Goal: Answer question/provide support

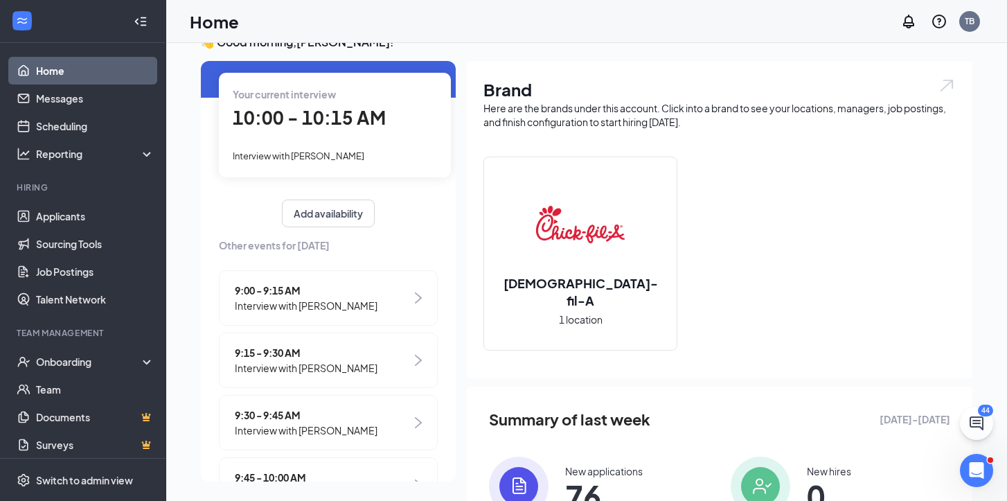
scroll to position [55, 0]
click at [374, 125] on span "10:00 - 10:15 AM" at bounding box center [309, 118] width 153 height 23
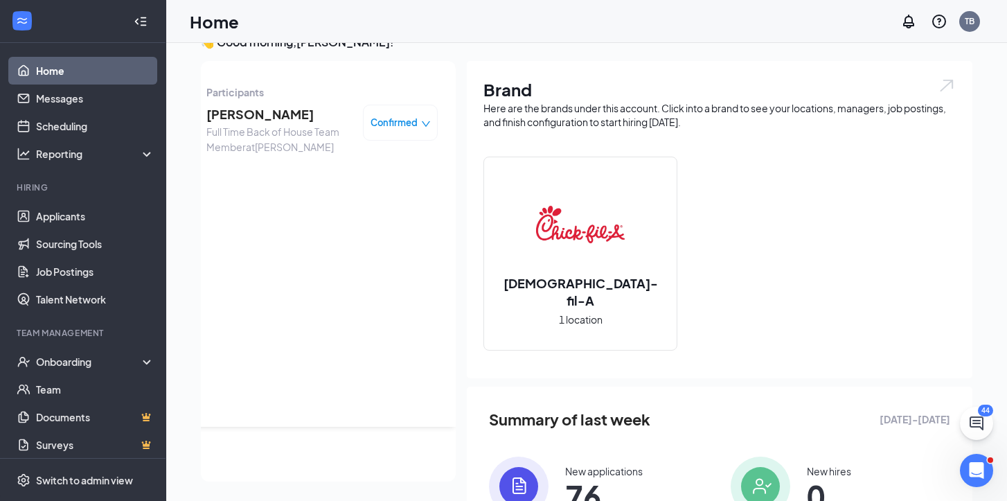
scroll to position [0, 0]
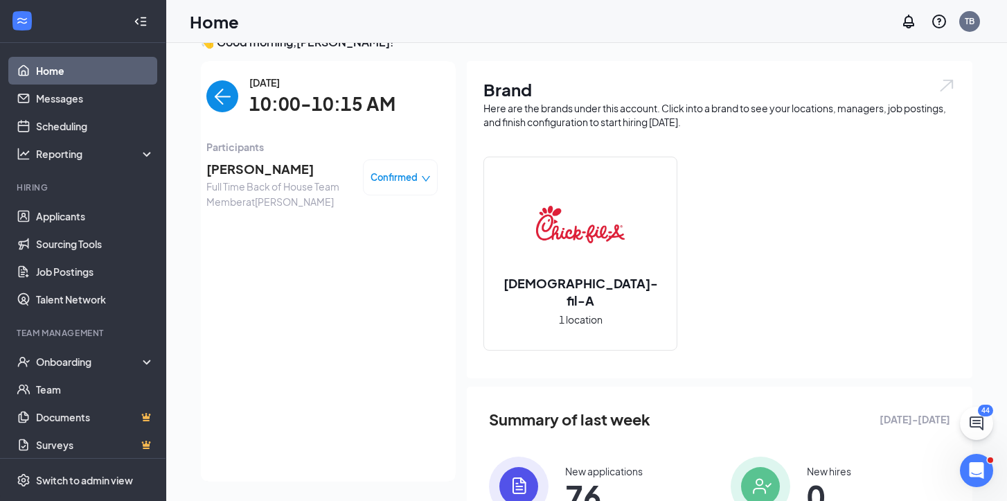
click at [281, 174] on span "[PERSON_NAME]" at bounding box center [278, 168] width 145 height 19
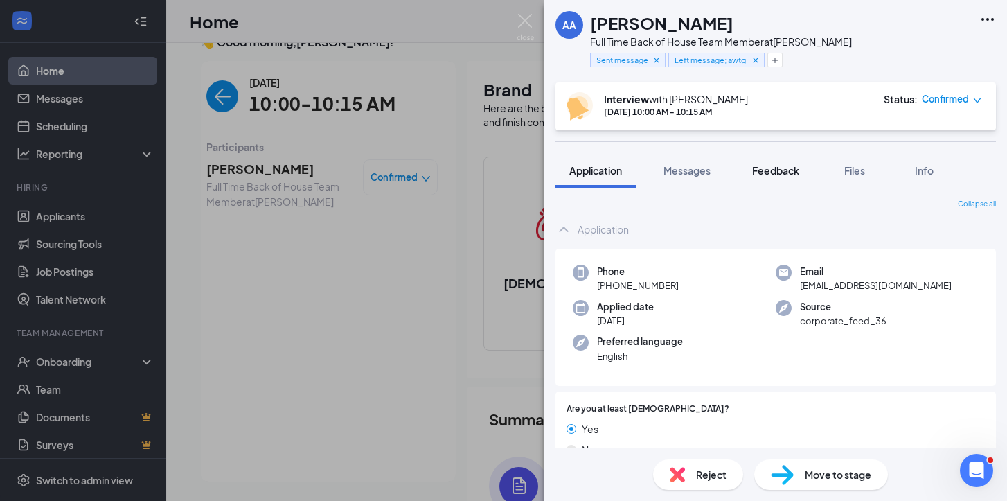
click at [787, 169] on span "Feedback" at bounding box center [775, 170] width 47 height 12
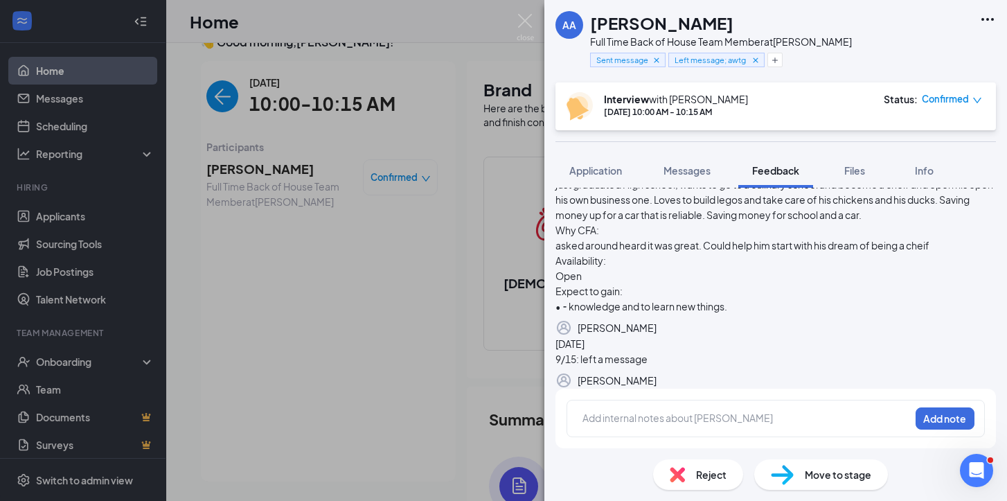
scroll to position [266, 0]
click at [673, 420] on div at bounding box center [746, 418] width 326 height 15
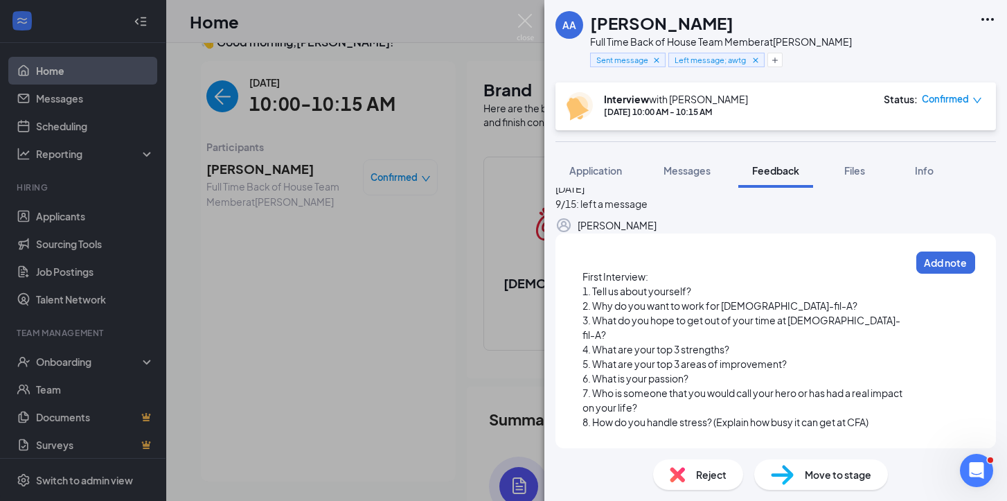
scroll to position [408, 0]
click at [713, 284] on div "First Interview:" at bounding box center [747, 276] width 328 height 15
click at [712, 299] on div "1. Tell us about yourself?" at bounding box center [747, 291] width 328 height 15
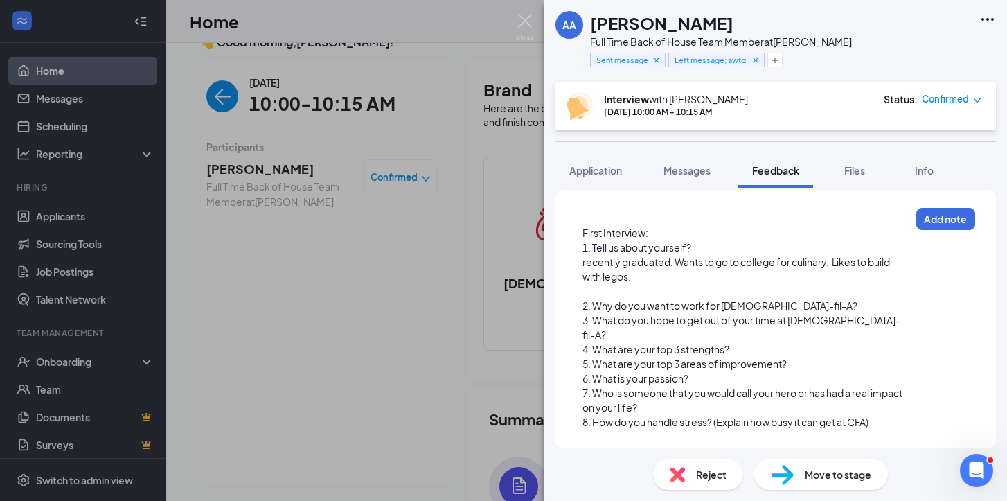
click at [786, 313] on div "2. Why do you want to work for [DEMOGRAPHIC_DATA]-fil-A?" at bounding box center [747, 306] width 328 height 15
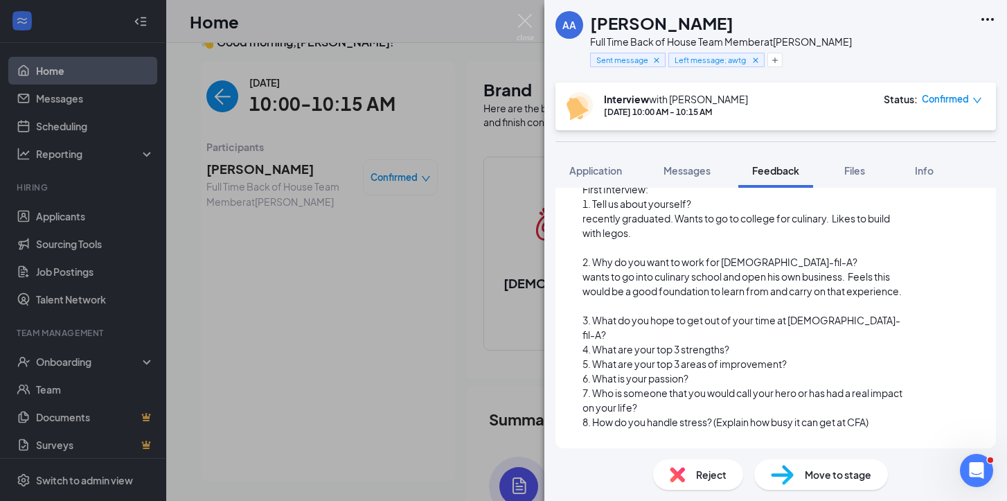
click at [855, 342] on div "3. What do you hope to get out of your time at [DEMOGRAPHIC_DATA]-fil-A?" at bounding box center [747, 327] width 328 height 29
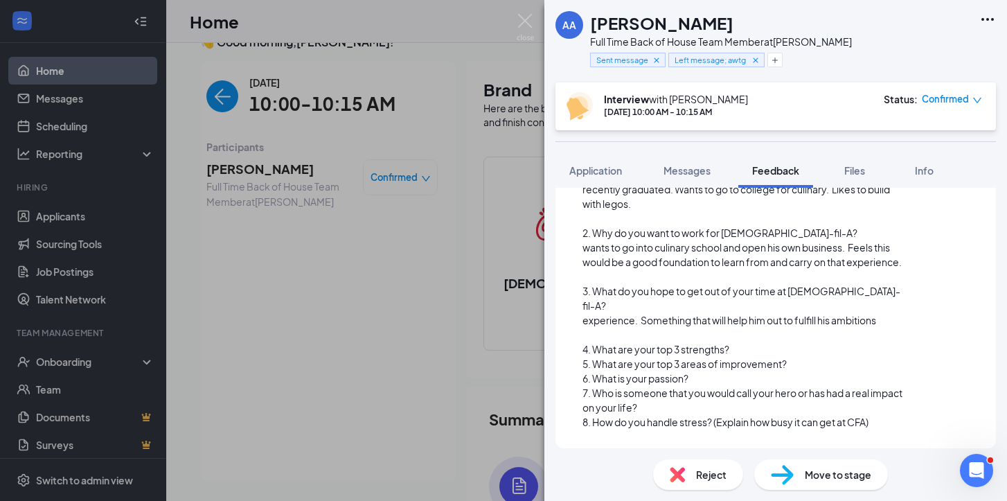
scroll to position [482, 0]
click at [741, 357] on div "4. What are your top 3 strengths?" at bounding box center [747, 349] width 328 height 15
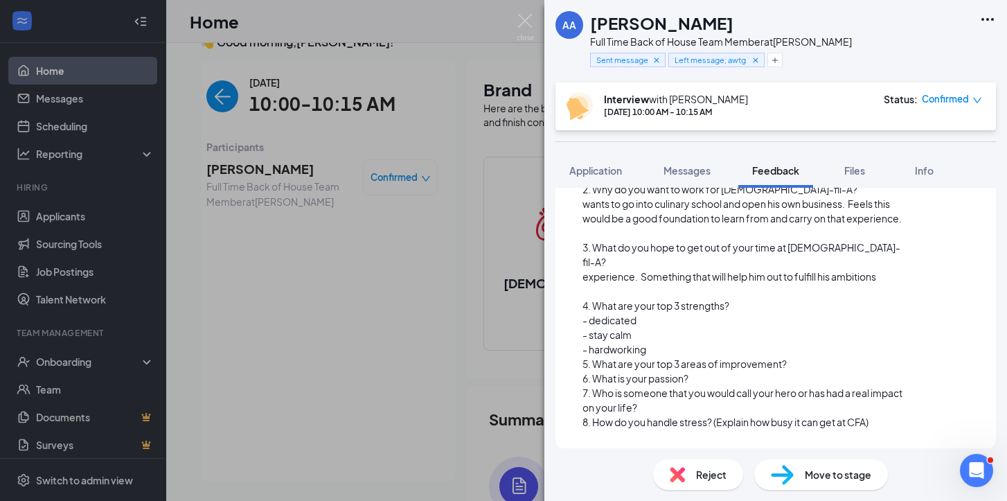
scroll to position [568, 0]
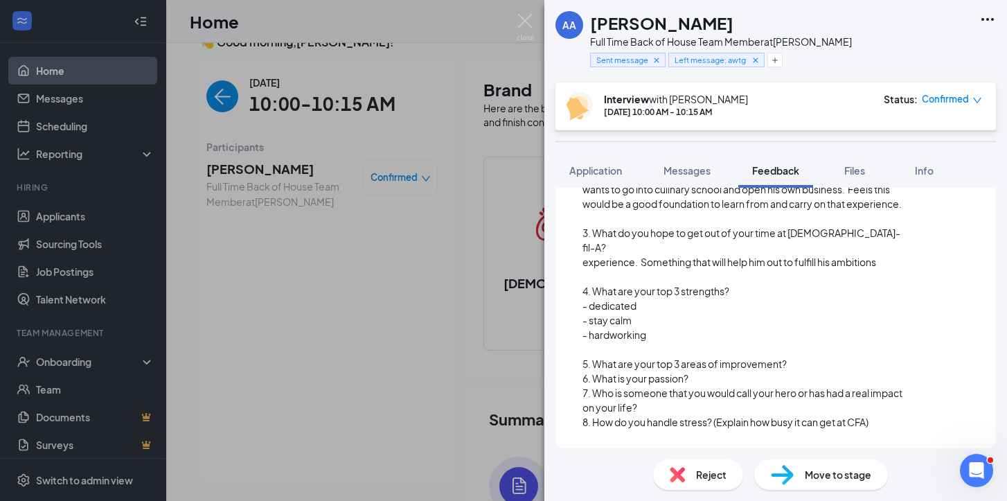
click at [801, 371] on div "5. What are your top 3 areas of improvement?" at bounding box center [747, 364] width 328 height 15
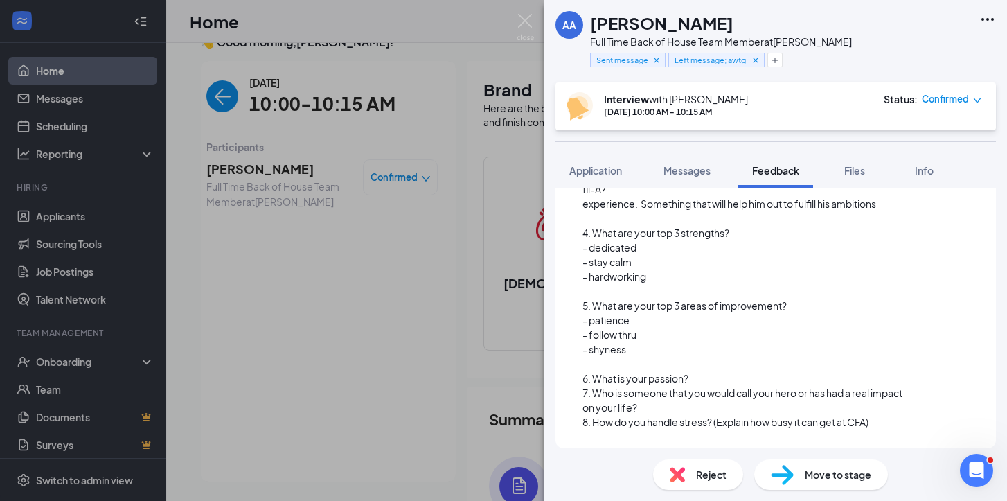
scroll to position [641, 0]
click at [707, 379] on div "6. What is your passion?" at bounding box center [747, 378] width 328 height 15
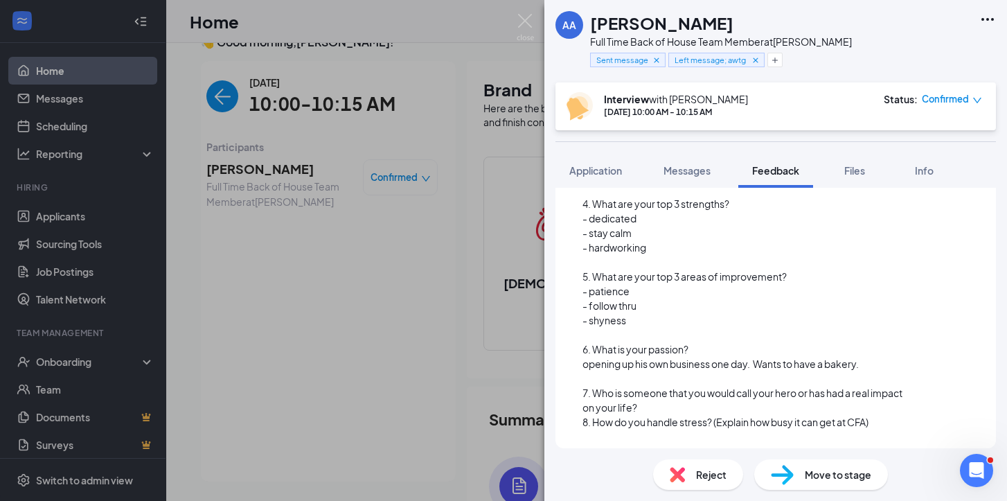
scroll to position [670, 0]
click at [663, 405] on div "7. Who is someone that you would call your hero or has had a real impact on you…" at bounding box center [747, 400] width 328 height 29
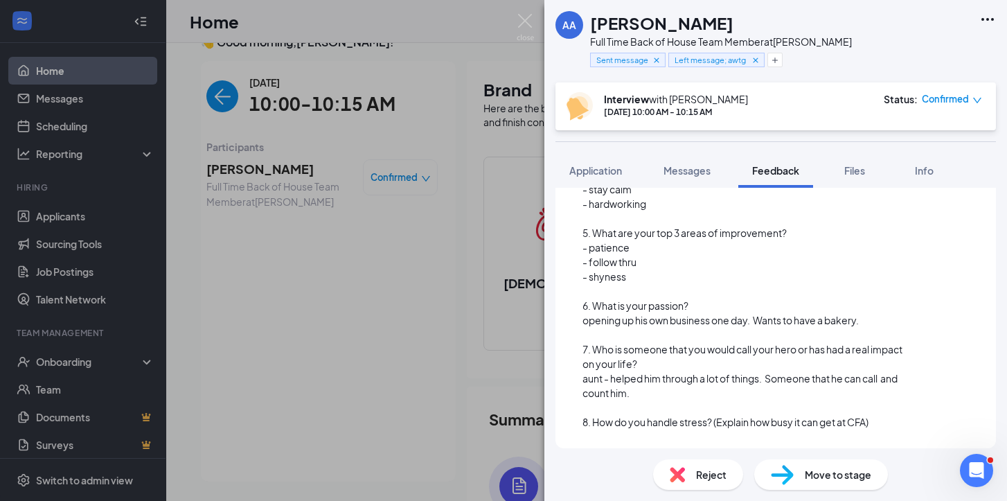
scroll to position [713, 0]
click at [891, 416] on div "8. How do you handle stress? (Explain how busy it can get at CFA)" at bounding box center [747, 422] width 328 height 15
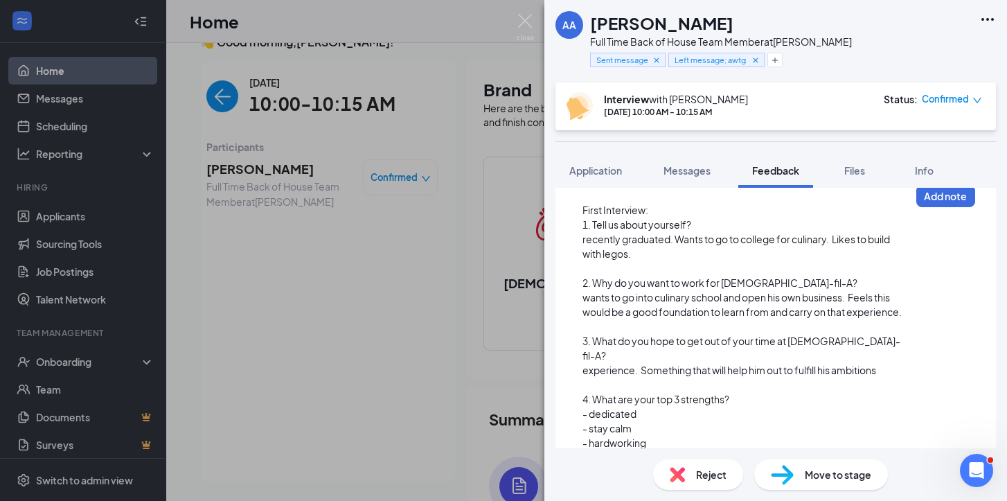
scroll to position [371, 0]
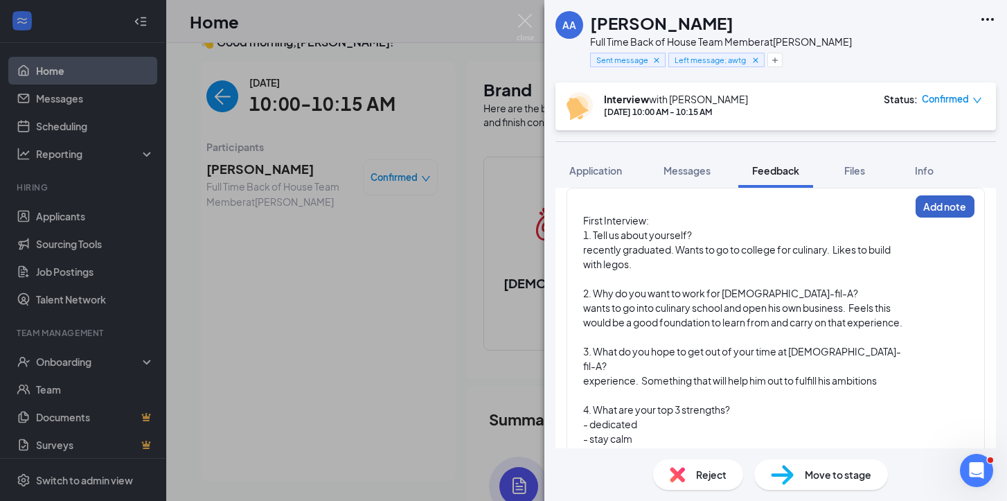
click at [935, 218] on button "Add note" at bounding box center [945, 206] width 59 height 22
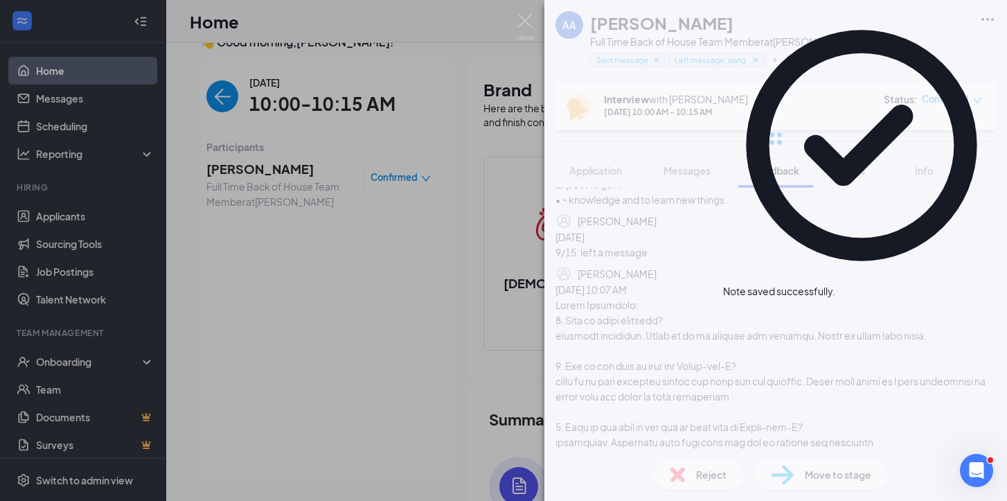
scroll to position [0, 0]
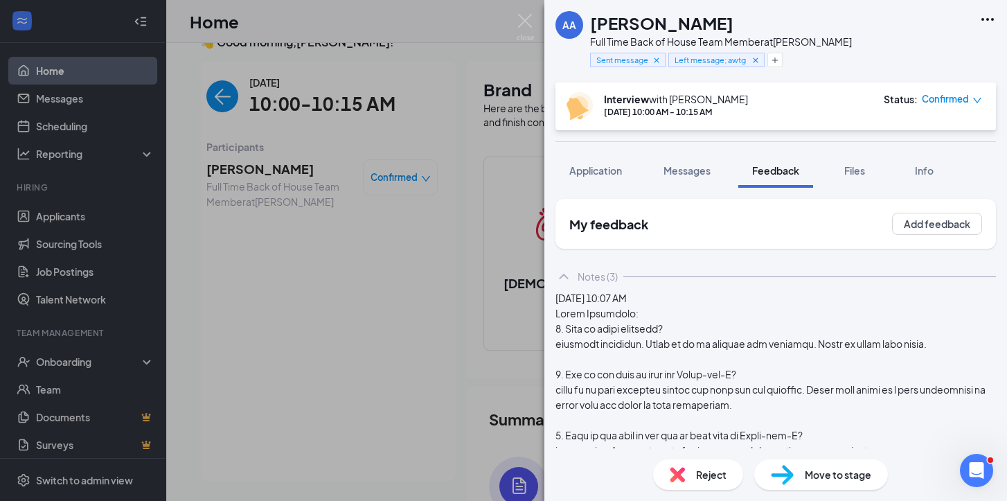
click at [489, 362] on div "AA [PERSON_NAME] Full Time Back of House Team Member at [PERSON_NAME] Sent mess…" at bounding box center [503, 250] width 1007 height 501
